Goal: Find contact information: Find contact information

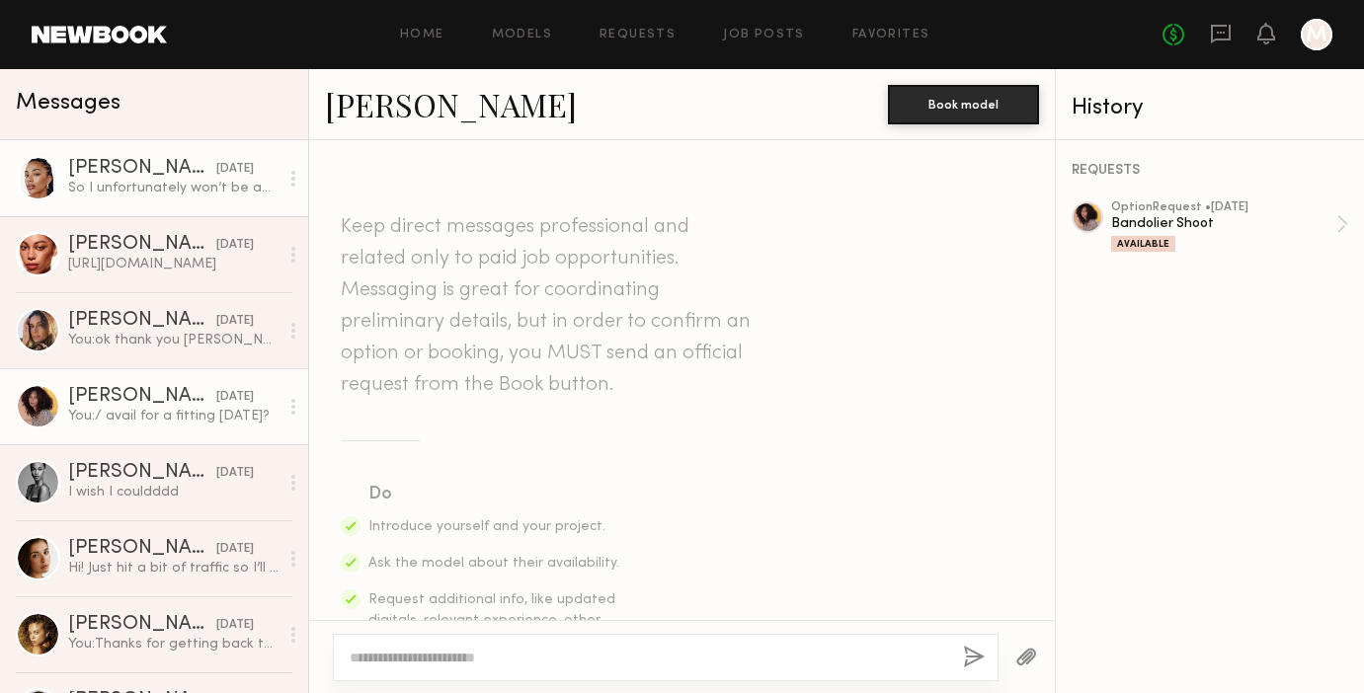
scroll to position [688, 0]
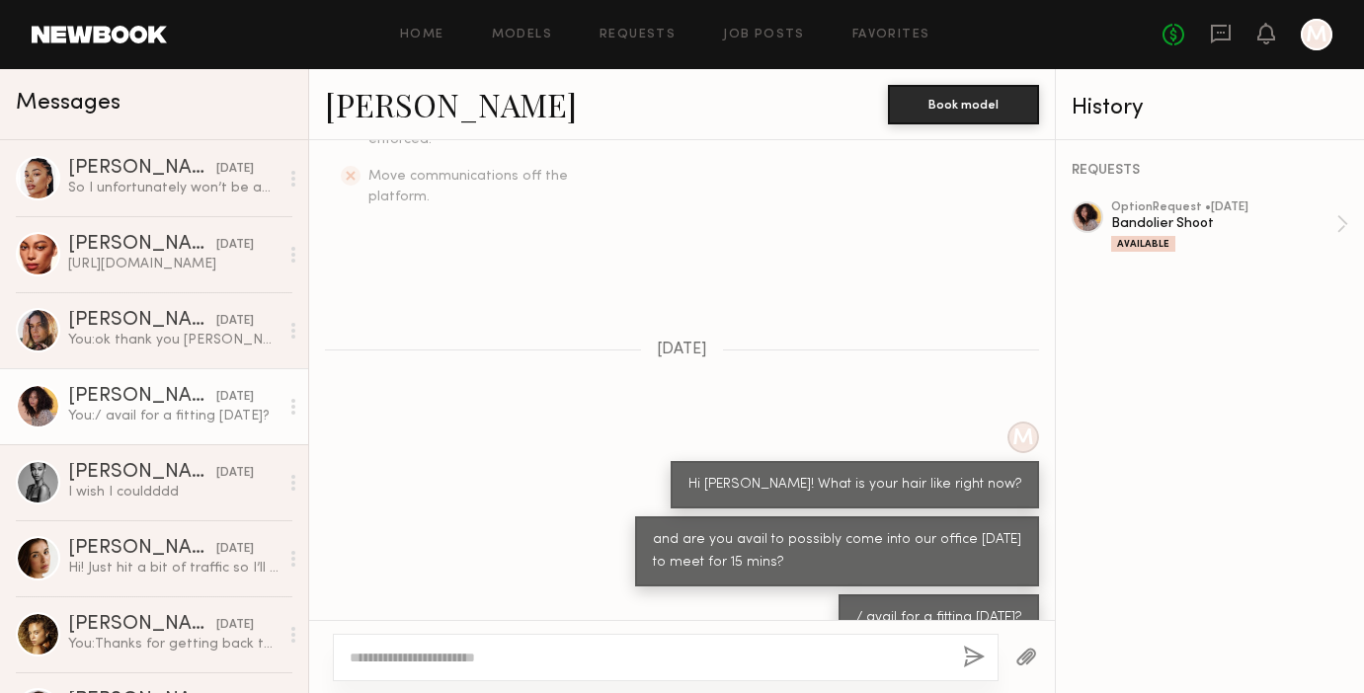
click at [105, 406] on div "[PERSON_NAME]" at bounding box center [142, 397] width 148 height 20
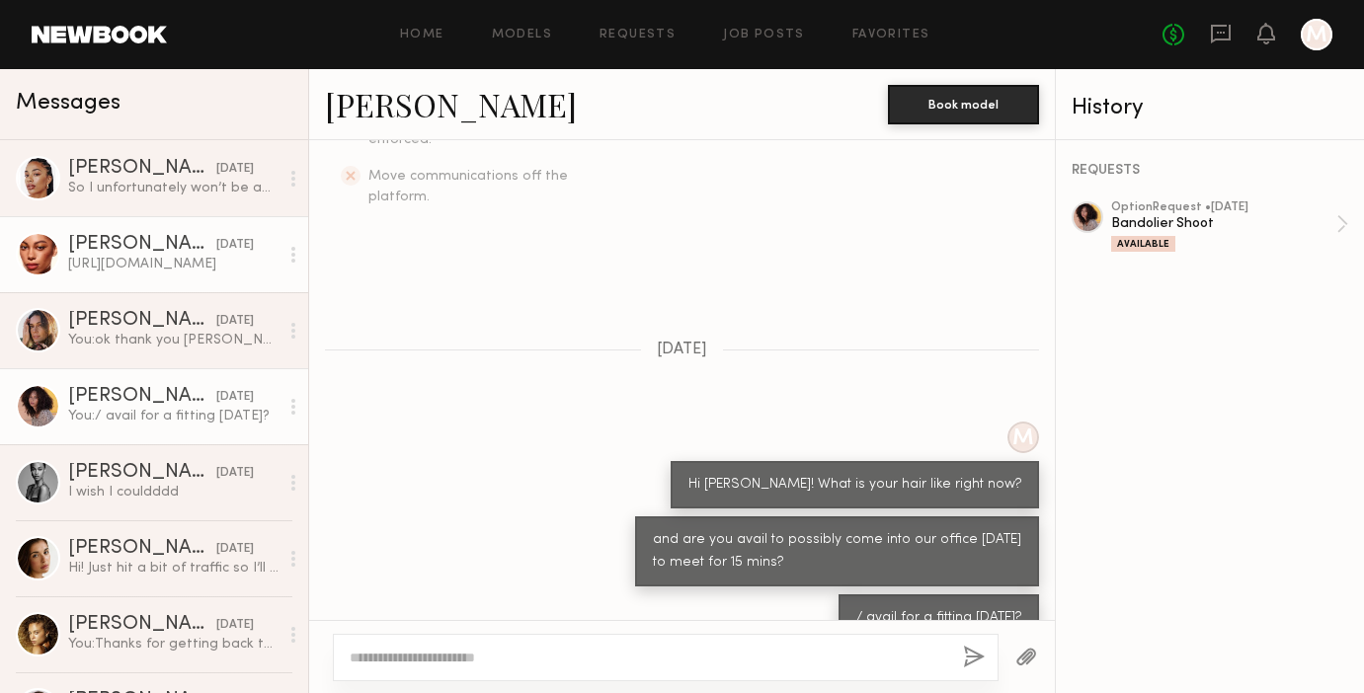
click at [116, 235] on div "[PERSON_NAME]" at bounding box center [142, 245] width 148 height 20
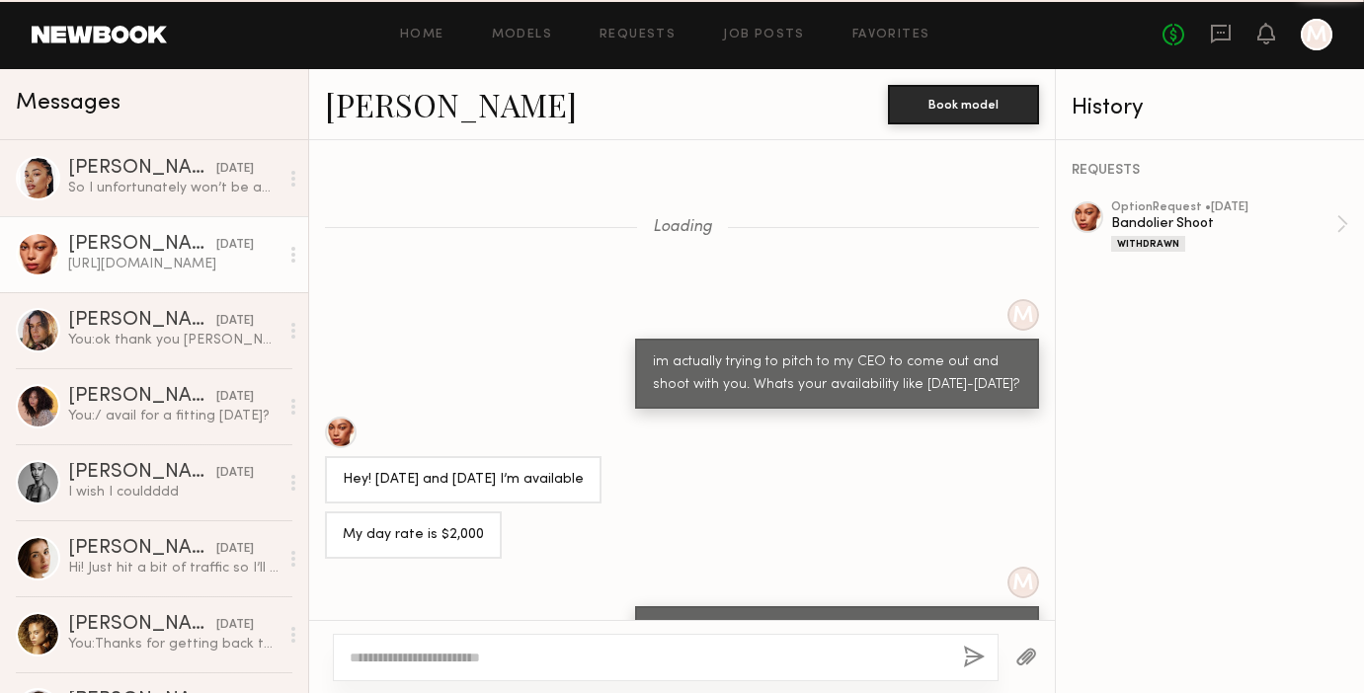
scroll to position [762, 0]
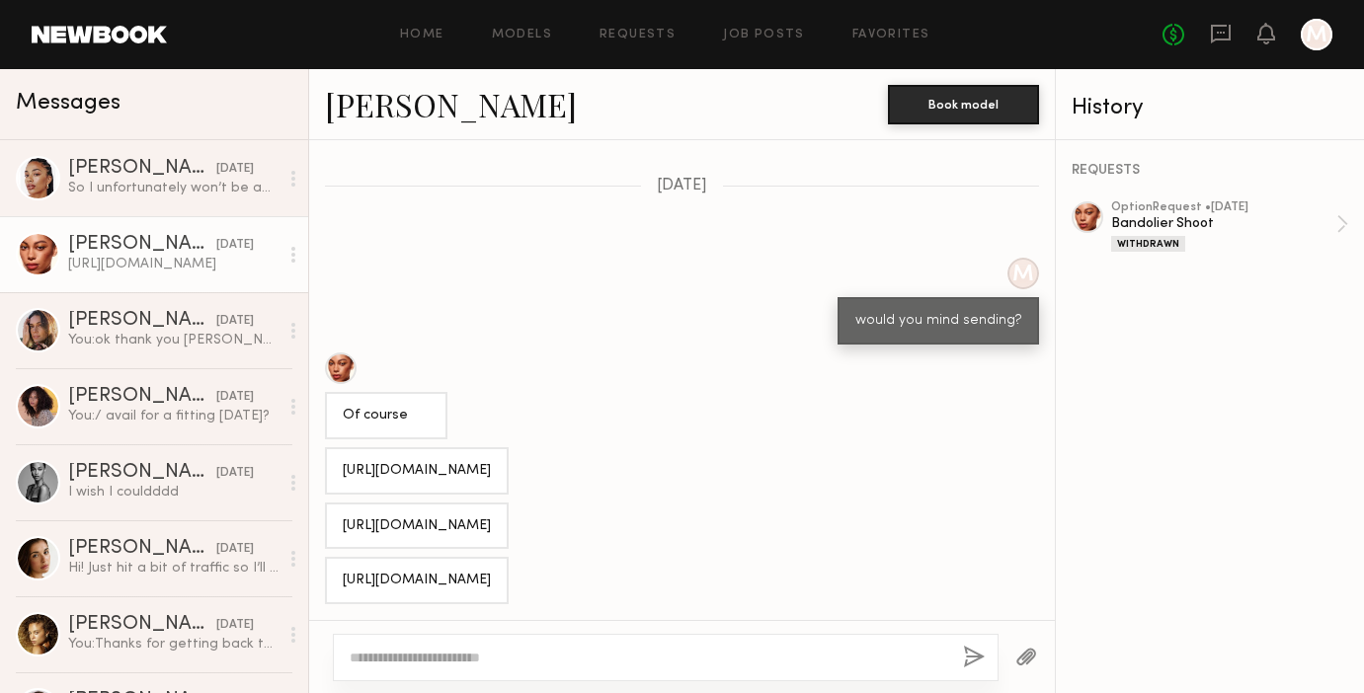
drag, startPoint x: 506, startPoint y: 429, endPoint x: 334, endPoint y: 404, distance: 173.6
click at [334, 447] on div "[URL][DOMAIN_NAME]" at bounding box center [417, 470] width 184 height 47
copy div "[URL][DOMAIN_NAME]"
drag, startPoint x: 550, startPoint y: 504, endPoint x: 330, endPoint y: 478, distance: 221.7
click at [330, 503] on div "[URL][DOMAIN_NAME]" at bounding box center [417, 526] width 184 height 47
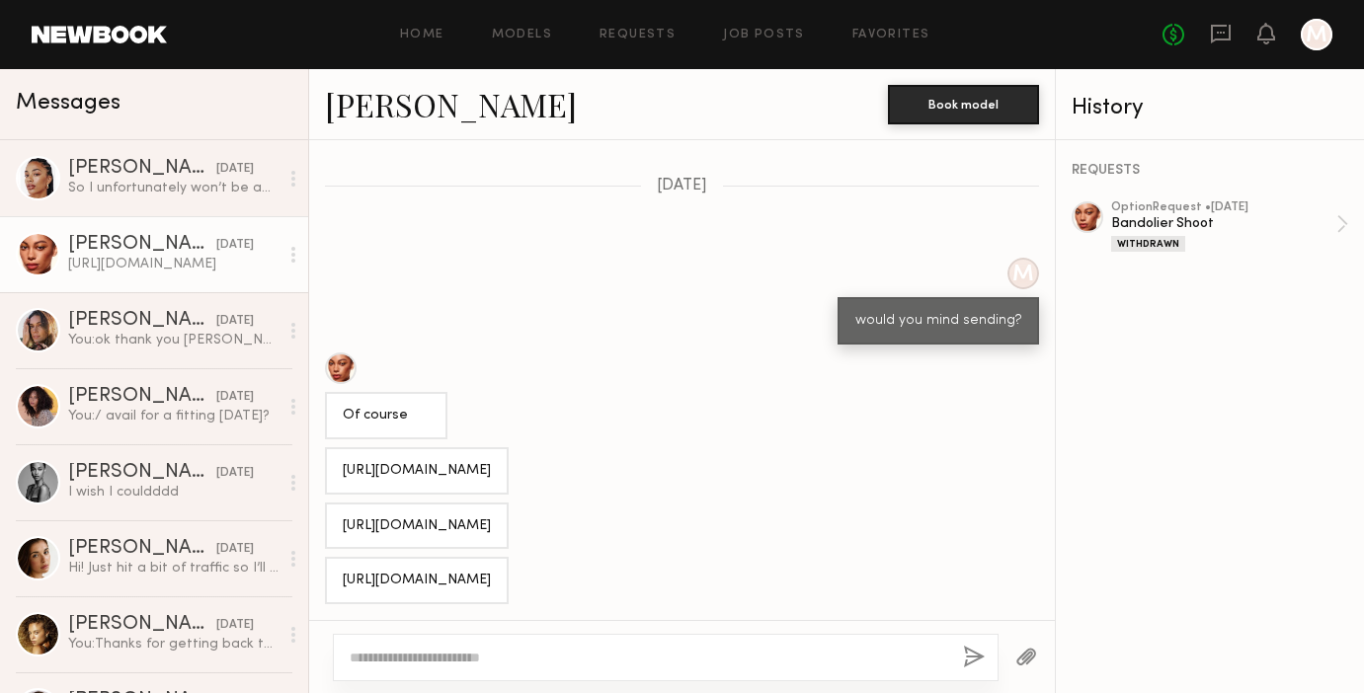
copy div "[URL][DOMAIN_NAME]"
drag, startPoint x: 507, startPoint y: 582, endPoint x: 327, endPoint y: 558, distance: 181.3
click at [327, 558] on div "[URL][DOMAIN_NAME]" at bounding box center [417, 580] width 184 height 47
copy div "[URL][DOMAIN_NAME]"
